Goal: Task Accomplishment & Management: Manage account settings

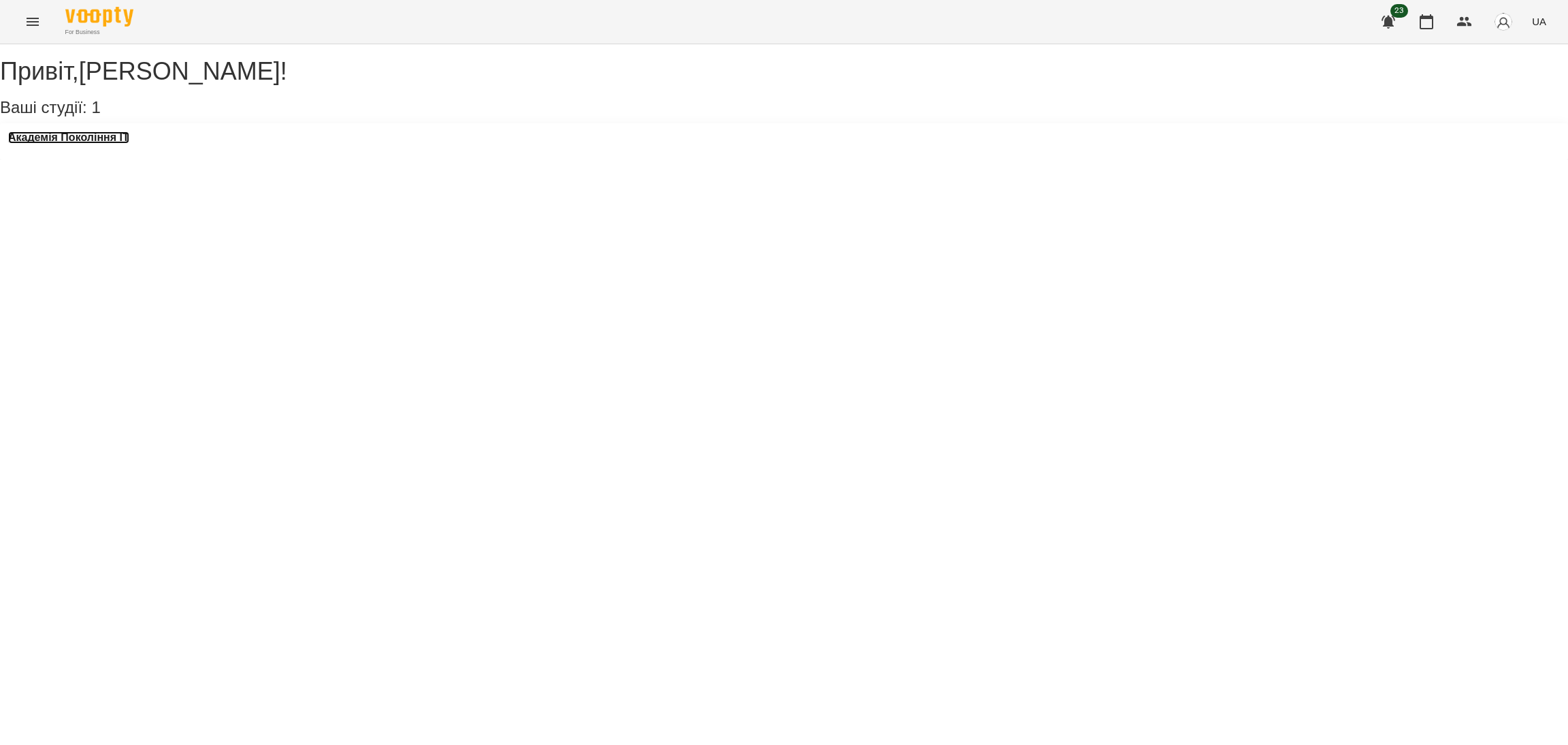
click at [93, 144] on h3 "Академія Покоління ІТ" at bounding box center [69, 137] width 121 height 12
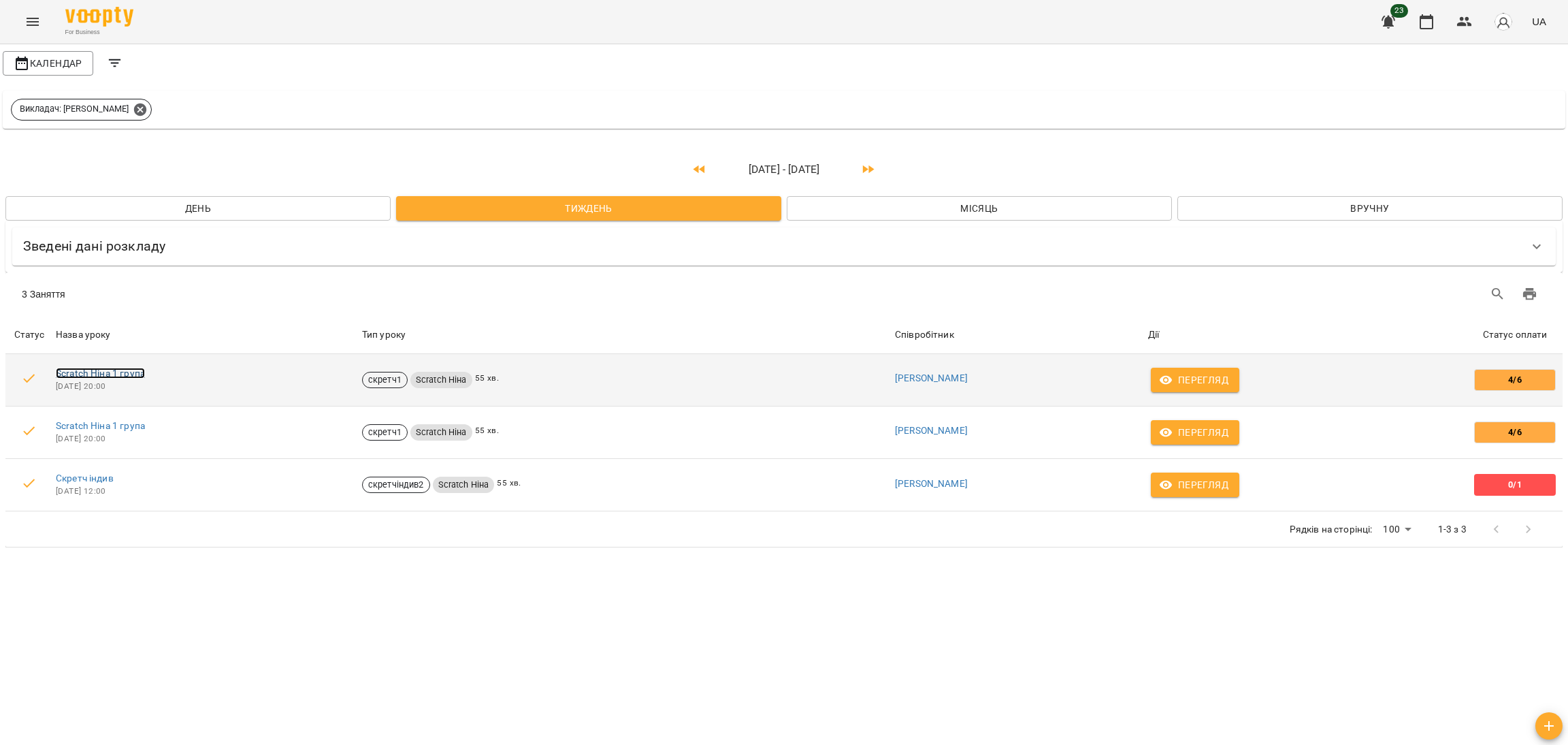
click at [96, 372] on link "Scratch Ніна 1 група" at bounding box center [100, 373] width 90 height 11
